Goal: Check status: Check status

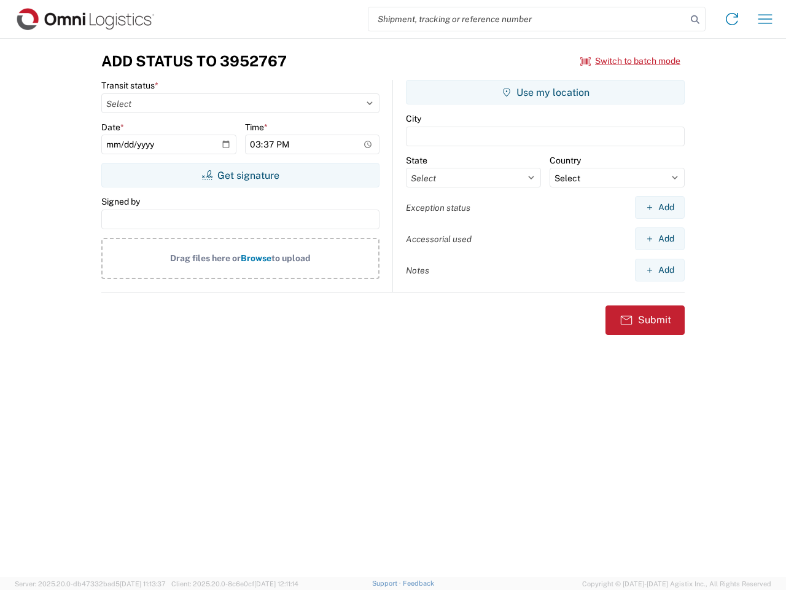
click at [528, 19] on input "search" at bounding box center [527, 18] width 318 height 23
click at [695, 20] on icon at bounding box center [695, 19] width 17 height 17
click at [732, 19] on icon at bounding box center [732, 19] width 20 height 20
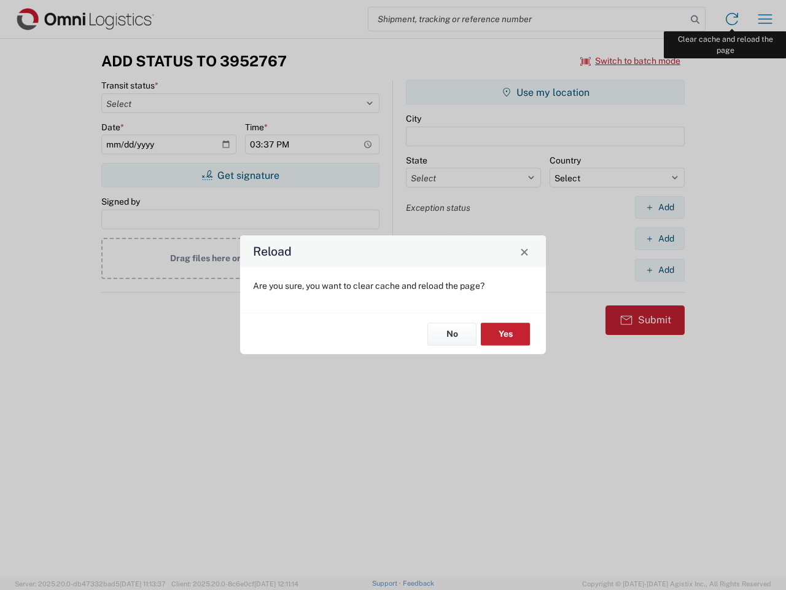
click at [765, 19] on div "Reload Are you sure, you want to clear cache and reload the page? No Yes" at bounding box center [393, 295] width 786 height 590
click at [631, 61] on div "Reload Are you sure, you want to clear cache and reload the page? No Yes" at bounding box center [393, 295] width 786 height 590
click at [240, 175] on div "Reload Are you sure, you want to clear cache and reload the page? No Yes" at bounding box center [393, 295] width 786 height 590
click at [545, 92] on div "Reload Are you sure, you want to clear cache and reload the page? No Yes" at bounding box center [393, 295] width 786 height 590
click at [660, 207] on div "Reload Are you sure, you want to clear cache and reload the page? No Yes" at bounding box center [393, 295] width 786 height 590
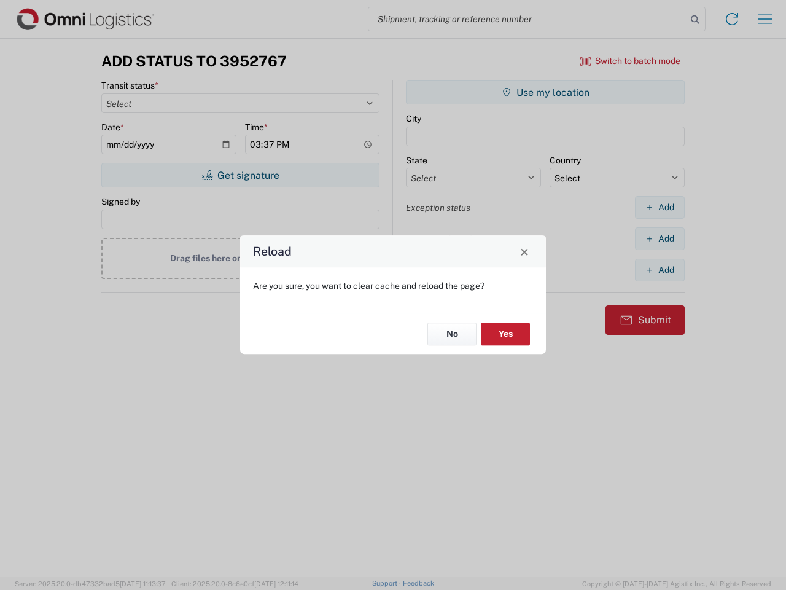
click at [660, 238] on div "Reload Are you sure, you want to clear cache and reload the page? No Yes" at bounding box center [393, 295] width 786 height 590
click at [660, 270] on div "Reload Are you sure, you want to clear cache and reload the page? No Yes" at bounding box center [393, 295] width 786 height 590
